Goal: Task Accomplishment & Management: Manage account settings

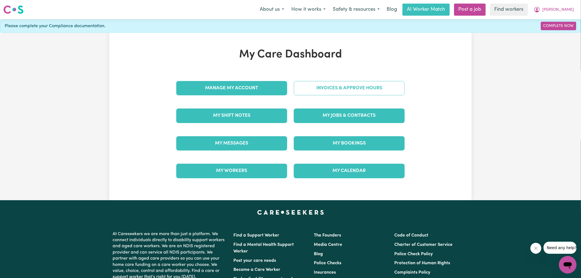
click at [319, 89] on link "Invoices & Approve Hours" at bounding box center [349, 88] width 111 height 14
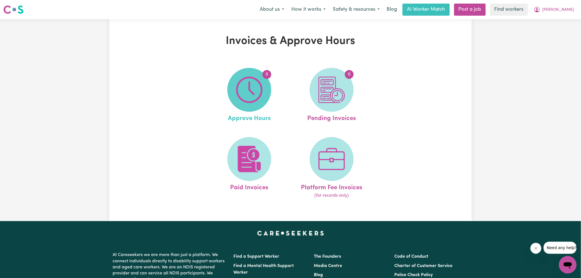
click at [270, 90] on span "0" at bounding box center [249, 90] width 44 height 44
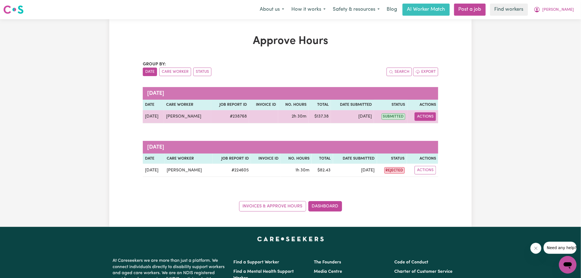
click at [430, 113] on button "Actions" at bounding box center [424, 116] width 21 height 9
click at [438, 132] on link "View Job Report" at bounding box center [439, 129] width 47 height 11
select select "pm"
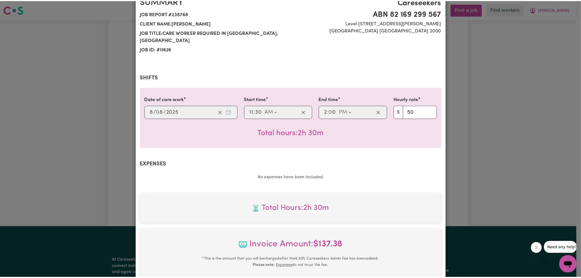
scroll to position [145, 0]
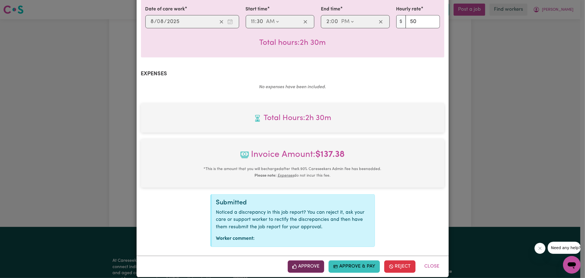
click at [304, 262] on button "Approve" at bounding box center [306, 266] width 37 height 12
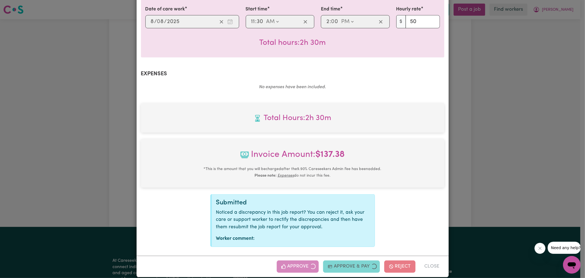
click at [566, 152] on div "Job Report # 238768 - [PERSON_NAME] Summary Job report # 238768 Client name: [P…" at bounding box center [292, 139] width 585 height 278
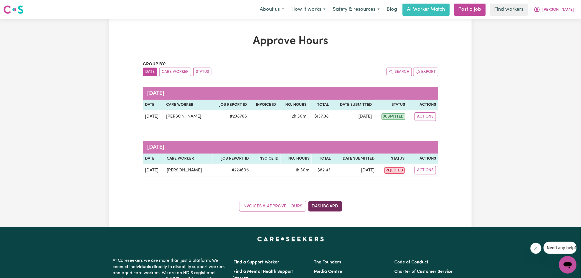
click at [328, 203] on link "Dashboard" at bounding box center [325, 206] width 34 height 10
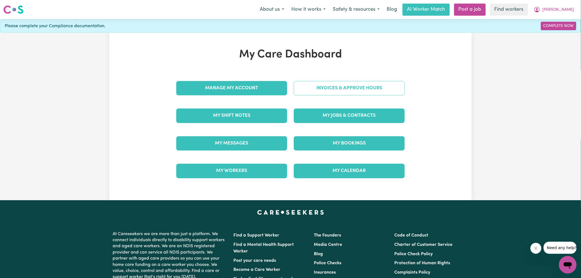
click at [322, 93] on link "Invoices & Approve Hours" at bounding box center [349, 88] width 111 height 14
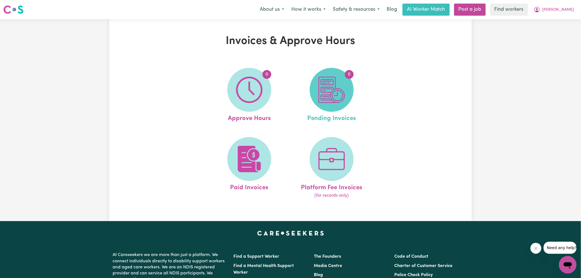
click at [336, 102] on img at bounding box center [331, 90] width 26 height 26
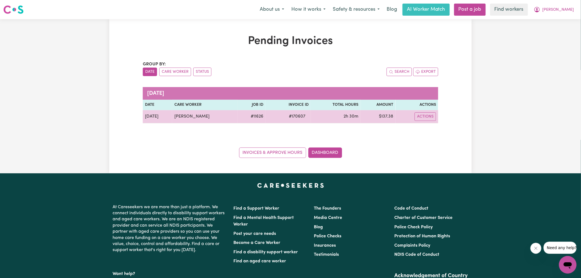
click at [292, 117] on span "# 170607" at bounding box center [296, 116] width 23 height 7
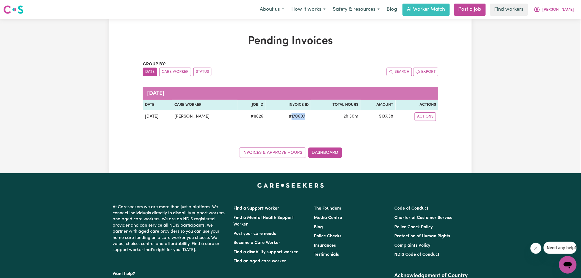
copy span "170607"
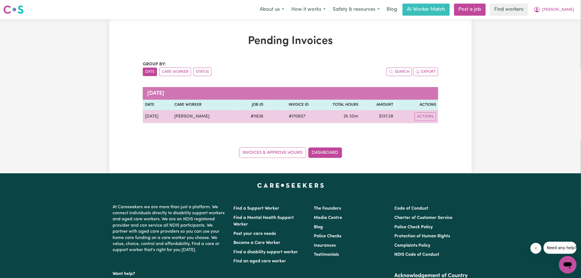
click at [383, 116] on td "$ 137.38" at bounding box center [378, 116] width 35 height 13
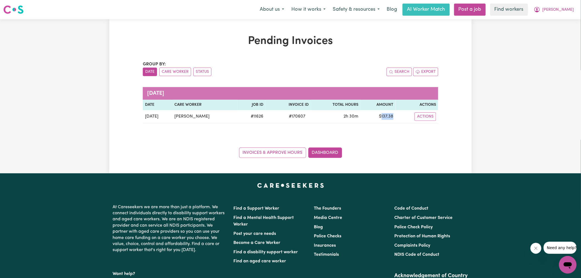
copy td "137.38"
click at [540, 10] on icon "My Account" at bounding box center [536, 9] width 5 height 5
click at [554, 35] on link "Logout" at bounding box center [555, 31] width 43 height 10
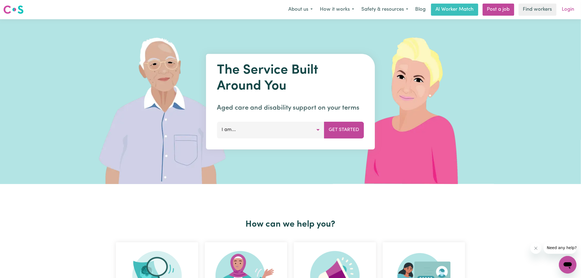
click at [572, 9] on link "Login" at bounding box center [568, 10] width 19 height 12
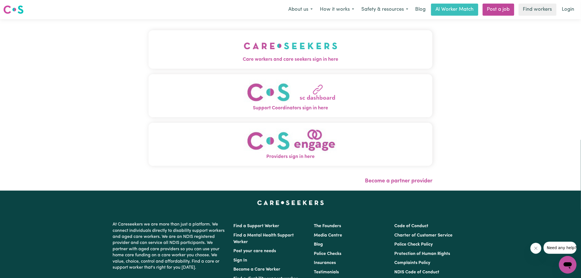
click at [241, 38] on button "Care workers and care seekers sign in here" at bounding box center [290, 49] width 284 height 38
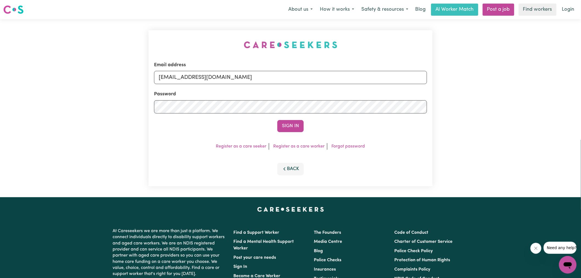
drag, startPoint x: 144, startPoint y: 31, endPoint x: 249, endPoint y: 58, distance: 108.5
click at [143, 31] on div "Email address [EMAIL_ADDRESS][DOMAIN_NAME] Password Sign In Register as a care …" at bounding box center [290, 108] width 581 height 178
drag, startPoint x: 187, startPoint y: 78, endPoint x: 500, endPoint y: 123, distance: 316.1
click at [500, 123] on div "Email address [EMAIL_ADDRESS][DOMAIN_NAME] Password Sign In Register as a care …" at bounding box center [290, 108] width 581 height 178
type input "[EMAIL_ADDRESS][DOMAIN_NAME]"
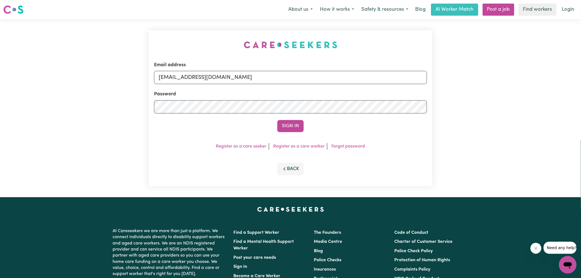
click at [277, 120] on button "Sign In" at bounding box center [290, 126] width 26 height 12
